Goal: Task Accomplishment & Management: Complete application form

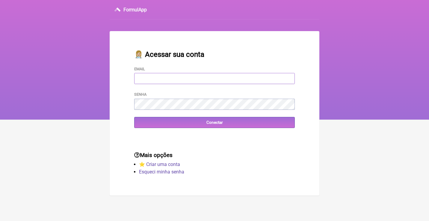
type input "[EMAIL_ADDRESS][DOMAIN_NAME]"
click at [214, 122] on input "Conectar" at bounding box center [214, 122] width 160 height 11
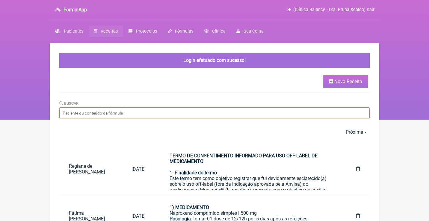
click at [129, 118] on input "Buscar" at bounding box center [214, 112] width 310 height 11
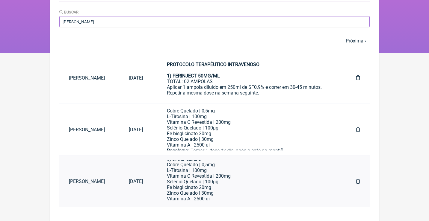
scroll to position [42, 0]
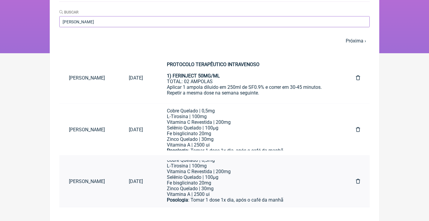
type input "[PERSON_NAME]"
click at [359, 180] on icon at bounding box center [358, 181] width 4 height 5
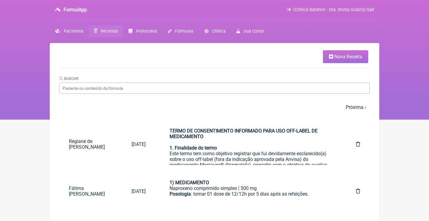
click at [280, 60] on li "Nova Receita" at bounding box center [213, 56] width 309 height 13
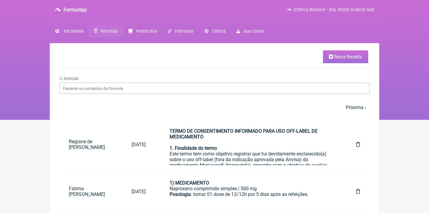
click at [343, 58] on span "Nova Receita" at bounding box center [348, 57] width 28 height 6
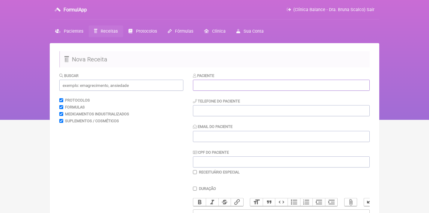
paste input "Patrícia de [DEMOGRAPHIC_DATA][PERSON_NAME]"
type input "Patrícia de [DEMOGRAPHIC_DATA][PERSON_NAME]"
click at [177, 145] on div "Buscar Protocolos Formulas Medicamentos Industrializados Suplementos / Cosmétic…" at bounding box center [121, 192] width 124 height 241
click at [202, 162] on input "CPF do Paciente" at bounding box center [281, 161] width 177 height 11
paste input "076.370.727-97"
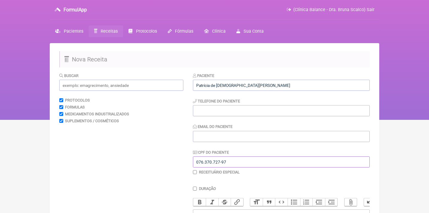
type input "076.370.727-97"
click at [222, 109] on input "tel" at bounding box center [281, 110] width 177 height 11
click at [216, 135] on input "Email do Paciente" at bounding box center [281, 136] width 177 height 11
paste input "patriciadejesus2309@gmai"
type input "patriciadejesus2309@gmail.com"
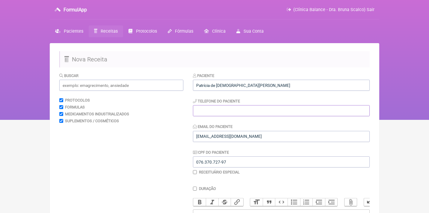
click at [242, 111] on input "tel" at bounding box center [281, 110] width 177 height 11
paste input "(21) 99667-8311"
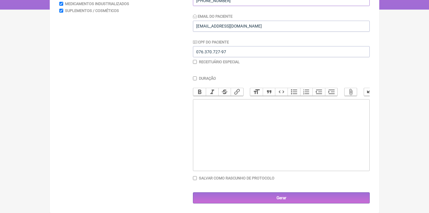
type input "(21) 99667-8311"
click at [221, 145] on trix-editor at bounding box center [281, 135] width 177 height 72
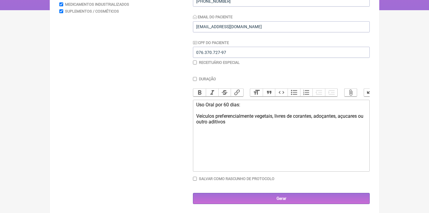
click at [295, 114] on div "Uso Oral por 60 dias: Veículos preferencialmente vegetais, livres de corantes, …" at bounding box center [281, 113] width 170 height 23
click at [270, 131] on trix-editor "Uso Oral por 60 dias: Veículos preferencialmente vegetais, livres de lactose, c…" at bounding box center [281, 136] width 177 height 72
type trix-editor "<div>Uso Oral por 60 dias:<br><br>Veículos preferencialmente vegetais, livres d…"
